Goal: Task Accomplishment & Management: Use online tool/utility

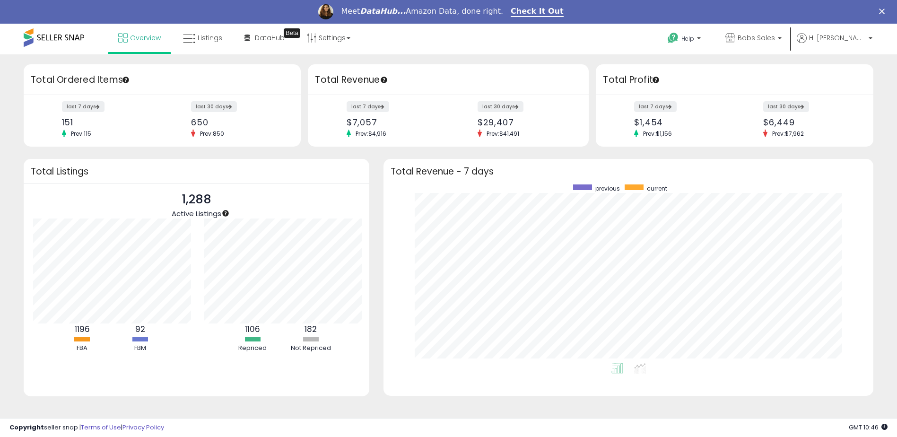
scroll to position [472710, 472418]
click at [204, 36] on span "Listings" at bounding box center [210, 37] width 25 height 9
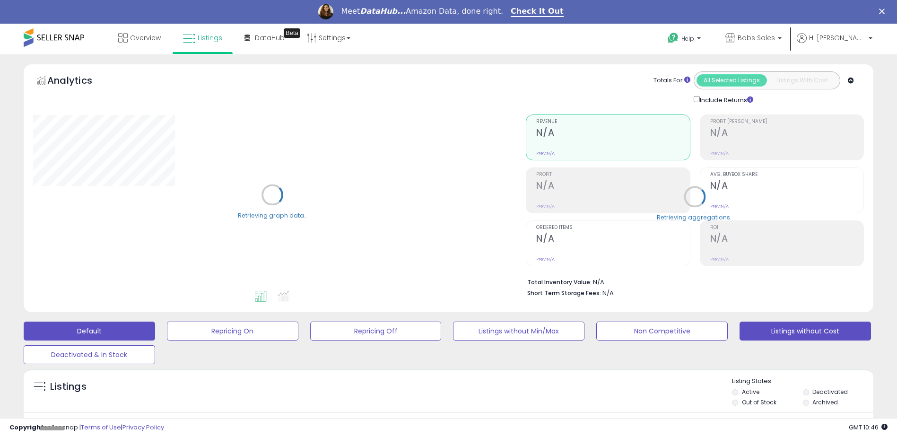
click at [781, 335] on button "Listings without Cost" at bounding box center [805, 331] width 131 height 19
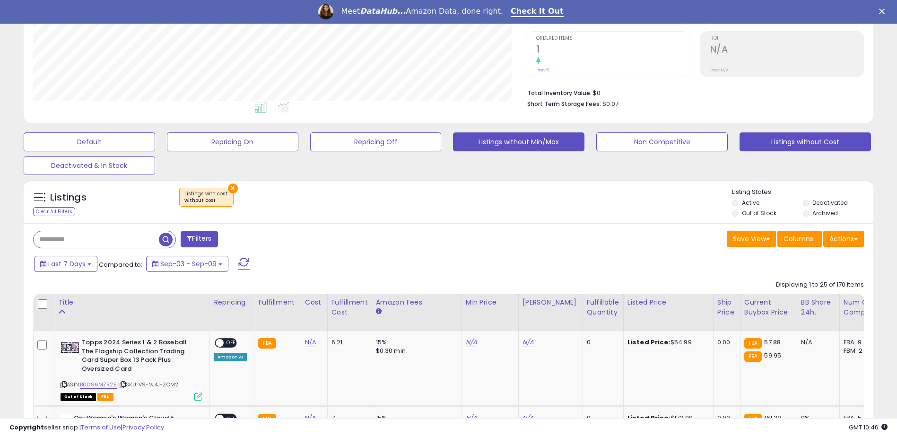
scroll to position [194, 493]
click at [587, 305] on div "Fulfillable Quantity" at bounding box center [603, 307] width 33 height 20
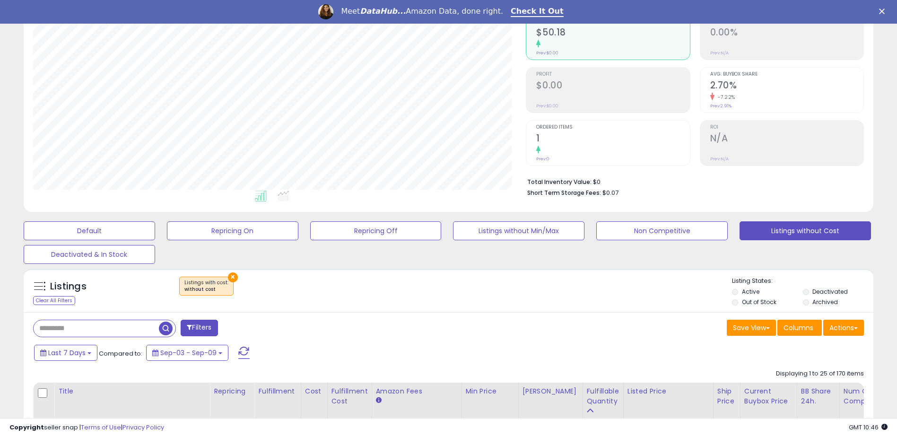
scroll to position [0, 0]
